Goal: Information Seeking & Learning: Find contact information

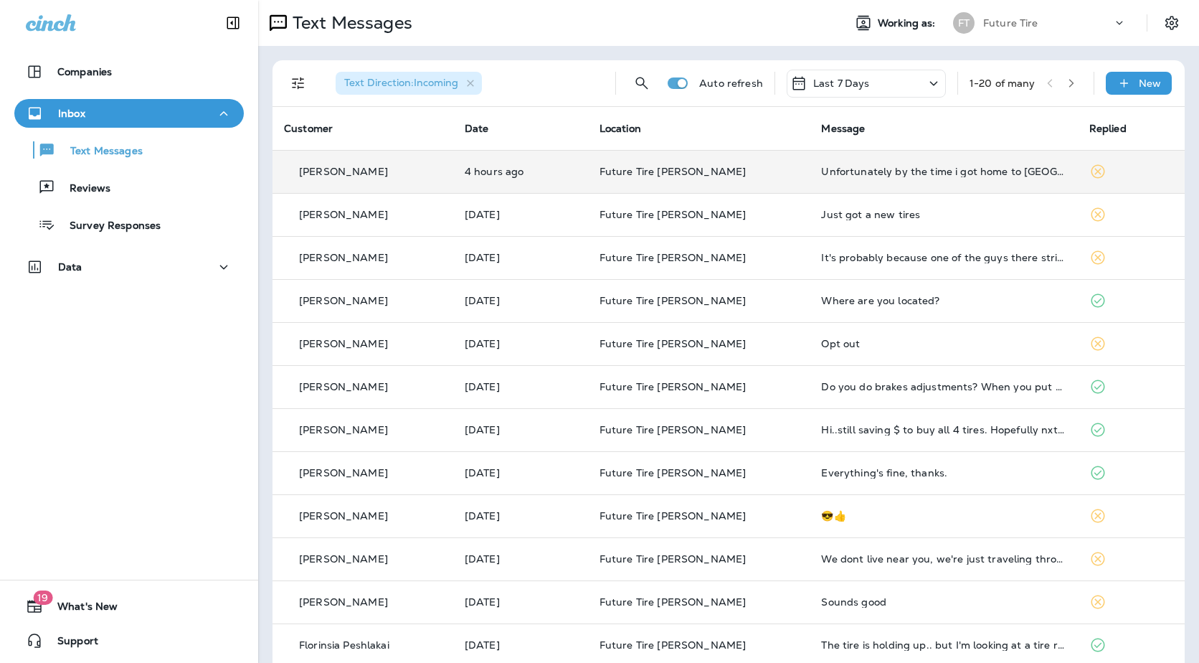
click at [924, 180] on td "Unfortunately by the time i got home to [GEOGRAPHIC_DATA] ca. I had to replace …" at bounding box center [944, 171] width 268 height 43
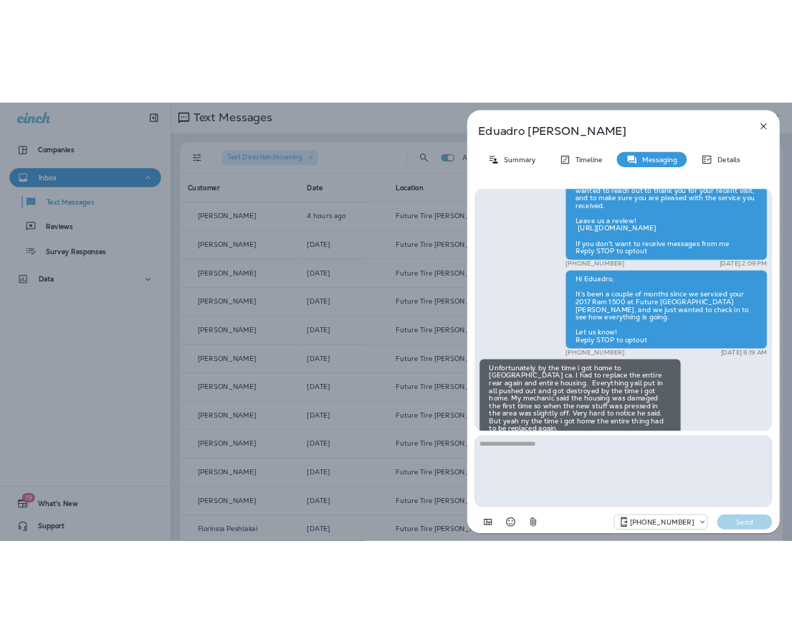
scroll to position [-39, 0]
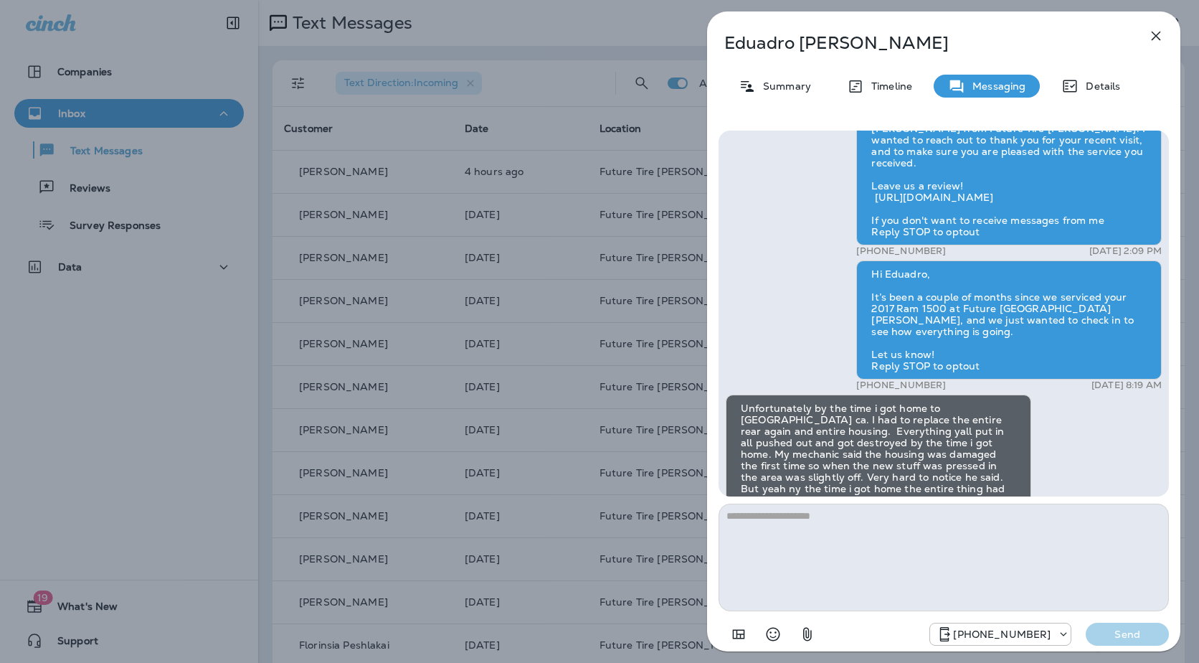
click at [565, 313] on div "[PERSON_NAME] Summary Timeline Messaging Details Hello Eduadro, Hope all is wel…" at bounding box center [599, 331] width 1199 height 663
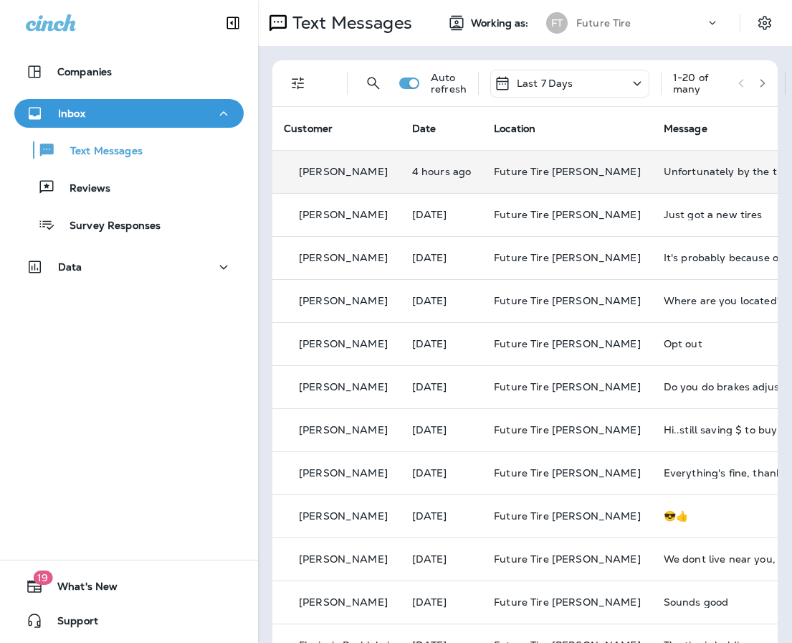
click at [401, 176] on td "[PERSON_NAME]" at bounding box center [337, 171] width 128 height 43
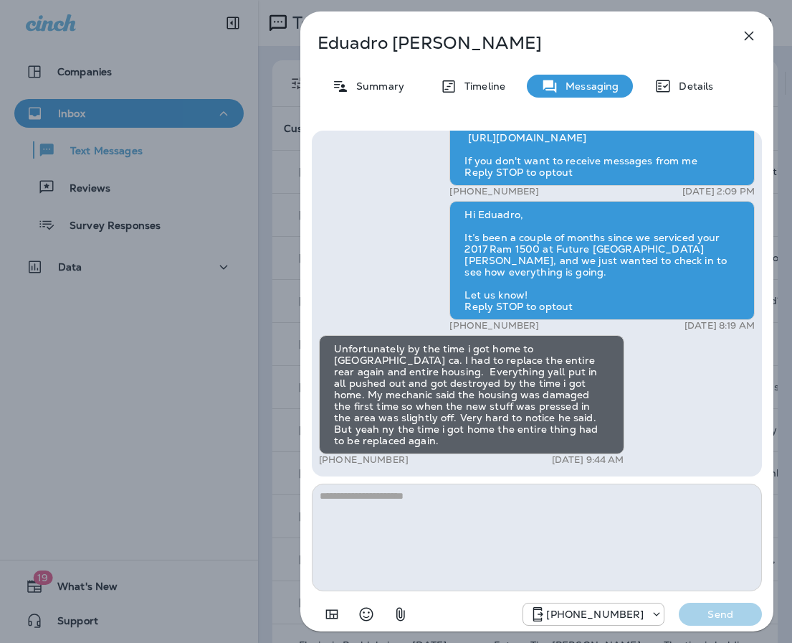
drag, startPoint x: 401, startPoint y: 461, endPoint x: 328, endPoint y: 461, distance: 73.2
click at [328, 461] on div "+1 (916) 607-8914 [DATE] 9:44 AM" at bounding box center [472, 459] width 306 height 11
drag, startPoint x: 328, startPoint y: 461, endPoint x: 350, endPoint y: 457, distance: 22.6
copy p "[PHONE_NUMBER]"
click at [747, 35] on icon "button" at bounding box center [749, 35] width 17 height 17
